Goal: Navigation & Orientation: Find specific page/section

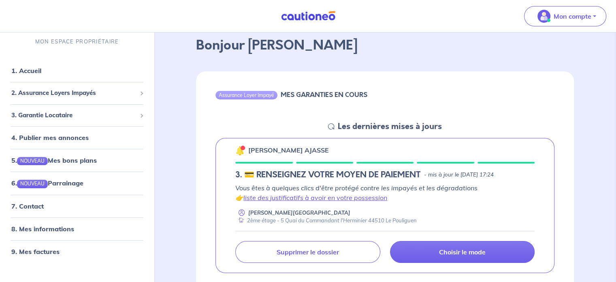
scroll to position [81, 0]
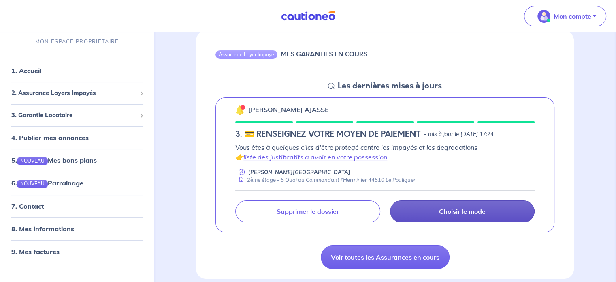
click at [460, 216] on link "Choisir le mode" at bounding box center [462, 211] width 145 height 22
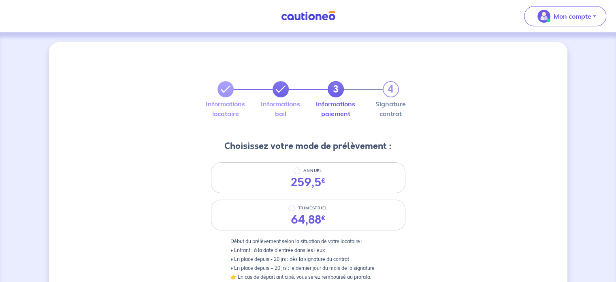
click at [281, 95] on link at bounding box center [281, 89] width 16 height 16
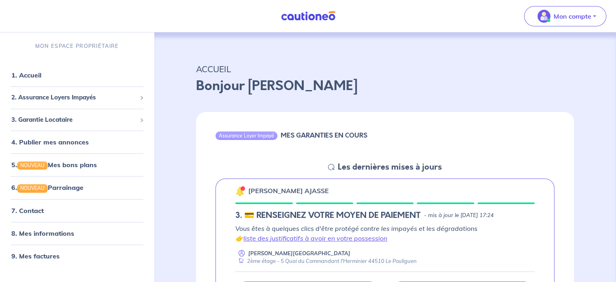
click at [303, 137] on h6 "MES GARANTIES EN COURS" at bounding box center [324, 135] width 87 height 8
click at [53, 115] on span "3. Garantie Locataire" at bounding box center [73, 119] width 125 height 9
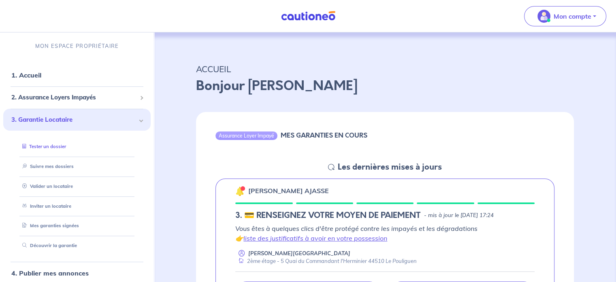
click at [49, 147] on link "Tester un dossier" at bounding box center [42, 146] width 47 height 6
click at [49, 165] on link "Suivre mes dossiers" at bounding box center [46, 166] width 54 height 6
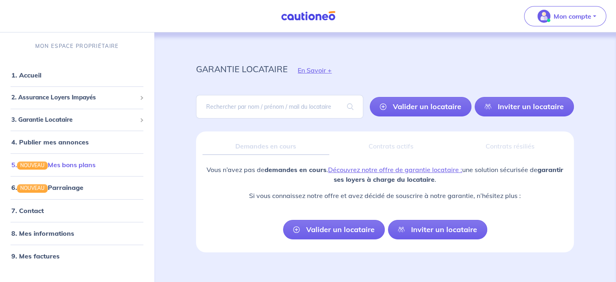
click at [72, 163] on link "5. NOUVEAU Mes bons plans" at bounding box center [53, 164] width 84 height 8
click at [32, 79] on link "1. Accueil" at bounding box center [26, 75] width 30 height 8
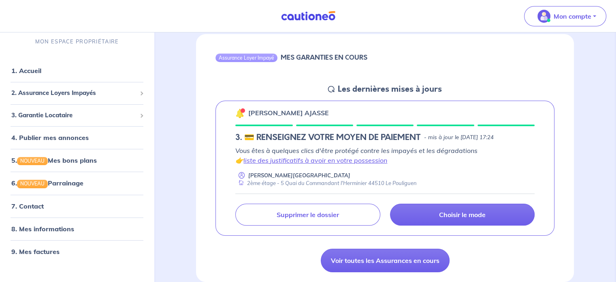
scroll to position [81, 0]
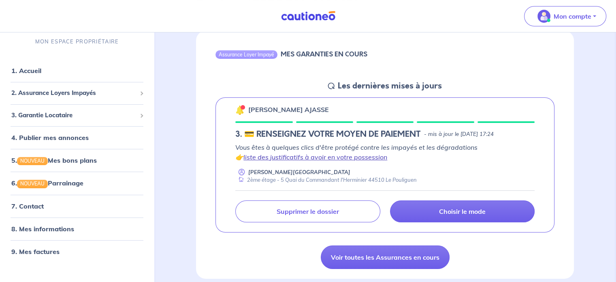
click at [318, 156] on link "liste des justificatifs à avoir en votre possession" at bounding box center [316, 157] width 144 height 8
